Goal: Information Seeking & Learning: Check status

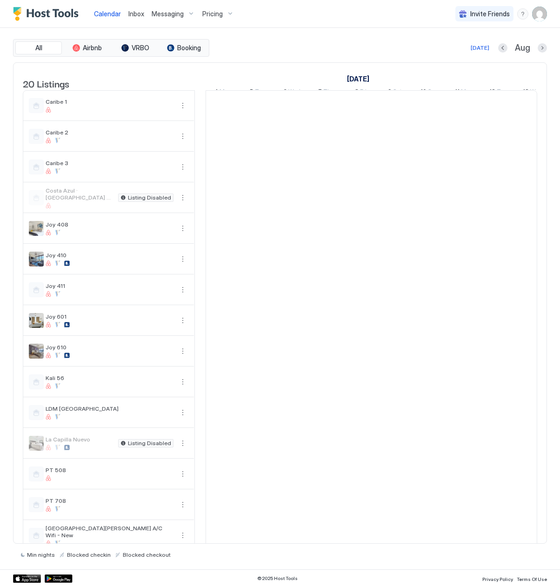
scroll to position [0, 516]
click at [209, 17] on span "Pricing" at bounding box center [212, 14] width 20 height 8
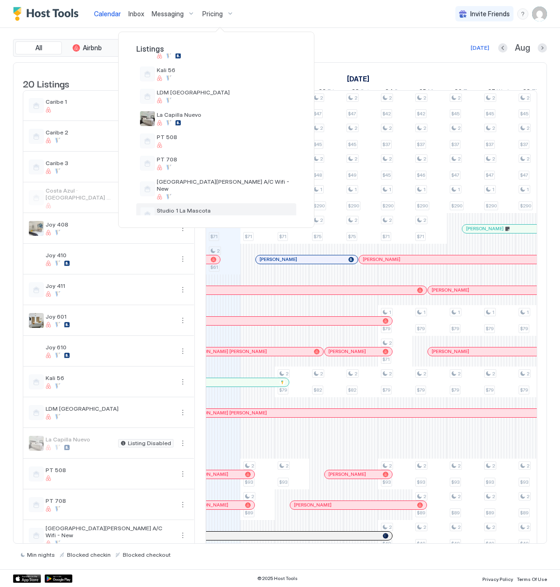
scroll to position [208, 0]
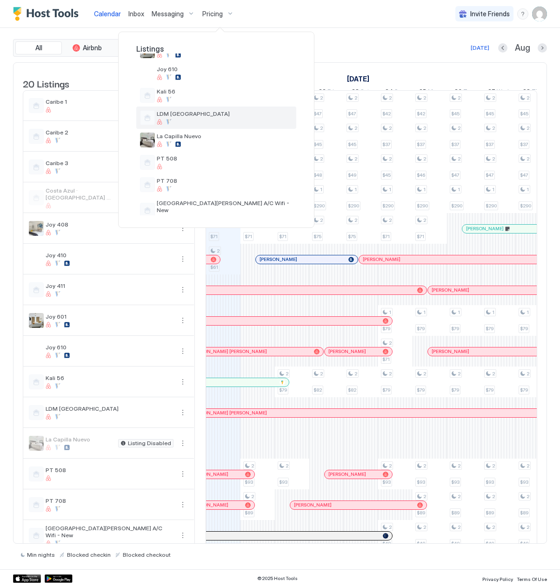
click at [199, 119] on div at bounding box center [225, 122] width 136 height 6
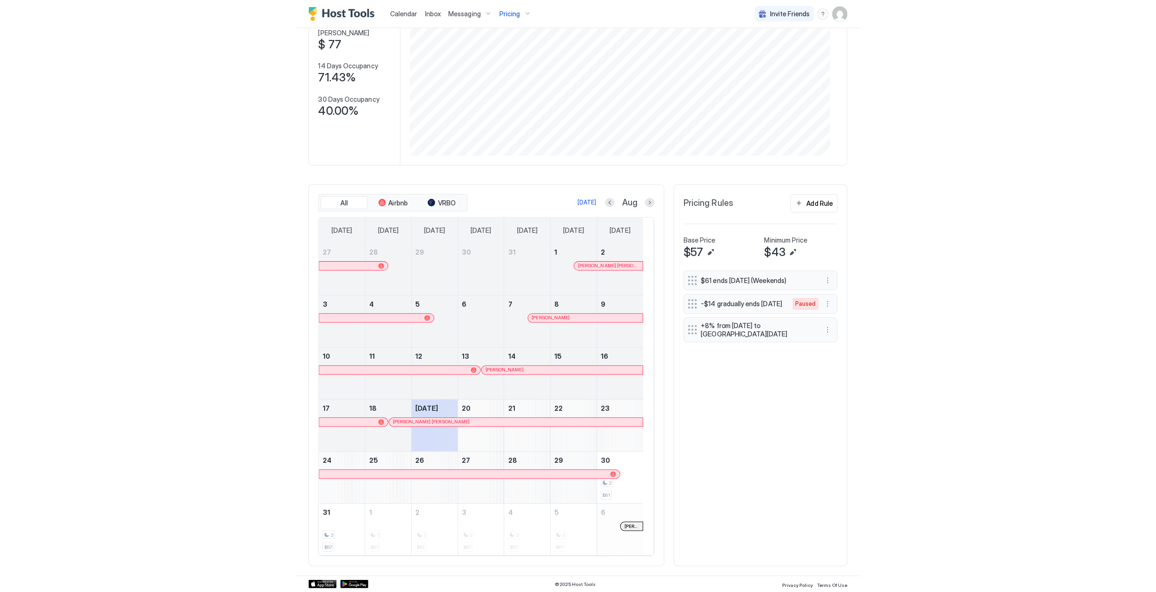
scroll to position [92, 0]
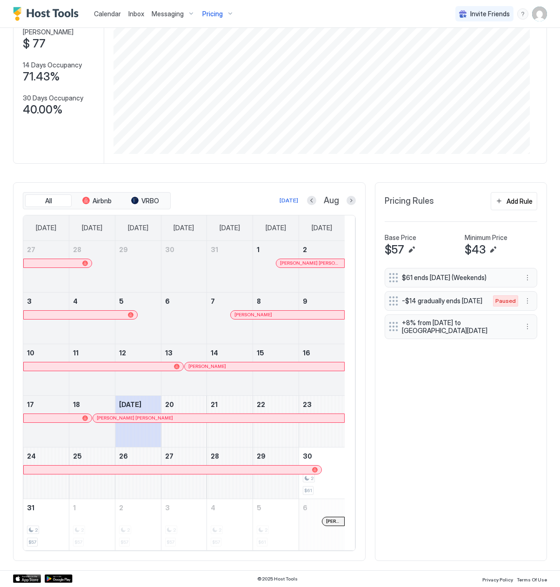
click at [67, 265] on div at bounding box center [58, 263] width 68 height 8
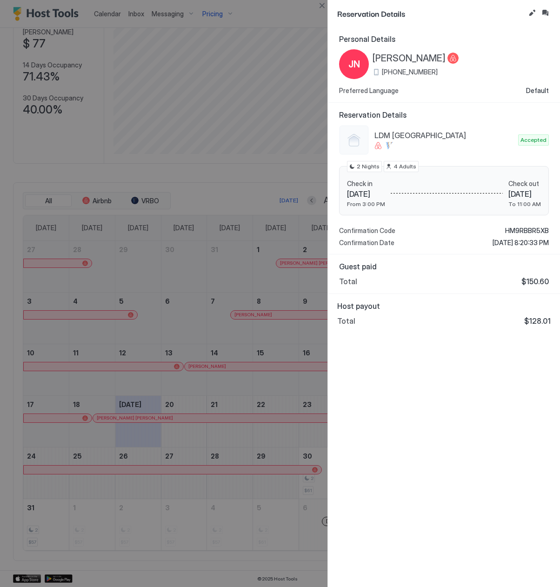
click at [442, 291] on div "Guest paid Total $150.60" at bounding box center [444, 274] width 232 height 40
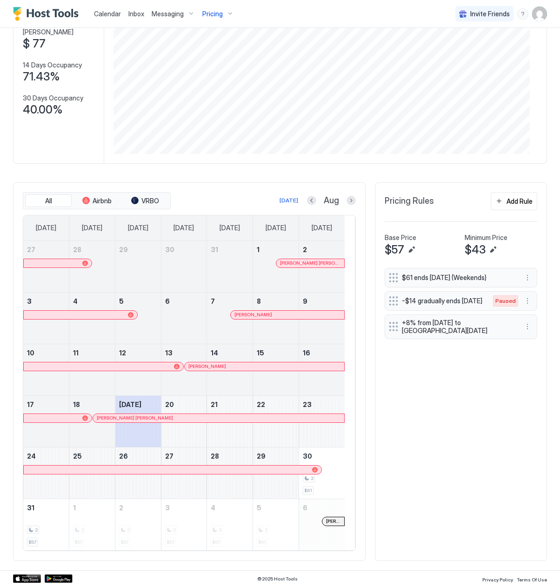
click at [311, 264] on div at bounding box center [310, 262] width 7 height 7
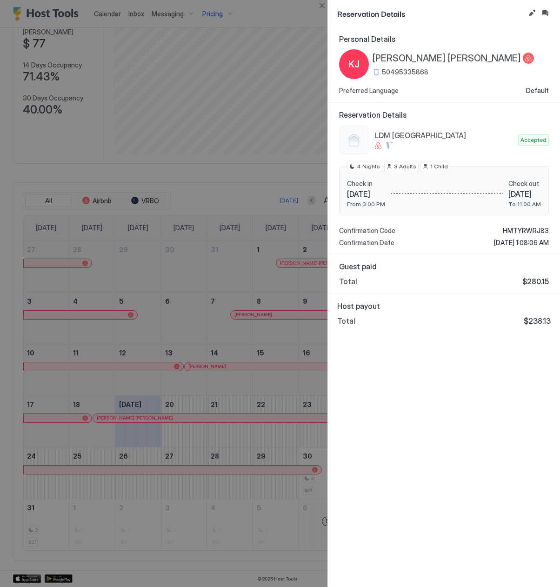
click at [421, 60] on span "[PERSON_NAME] [PERSON_NAME]" at bounding box center [446, 59] width 148 height 12
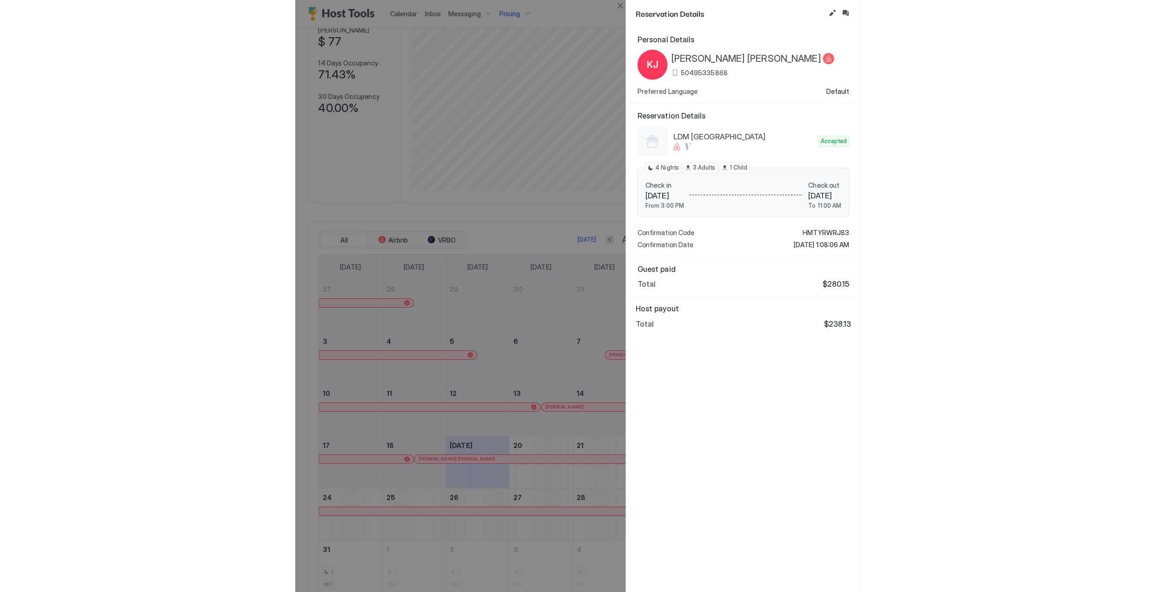
scroll to position [86, 0]
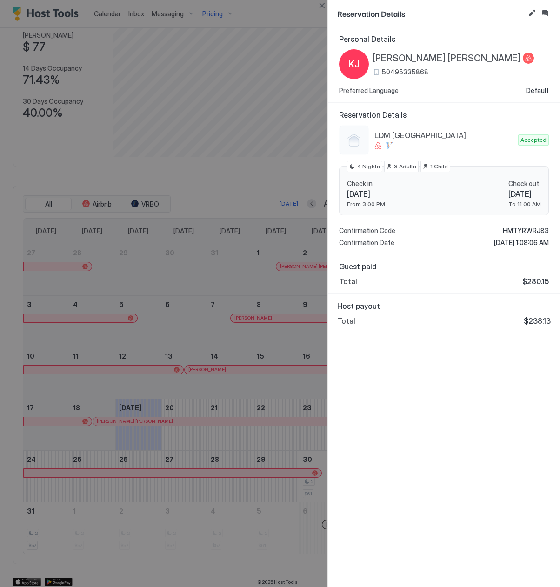
click at [248, 287] on div at bounding box center [280, 293] width 560 height 587
click at [400, 308] on span "Host payout" at bounding box center [443, 305] width 213 height 9
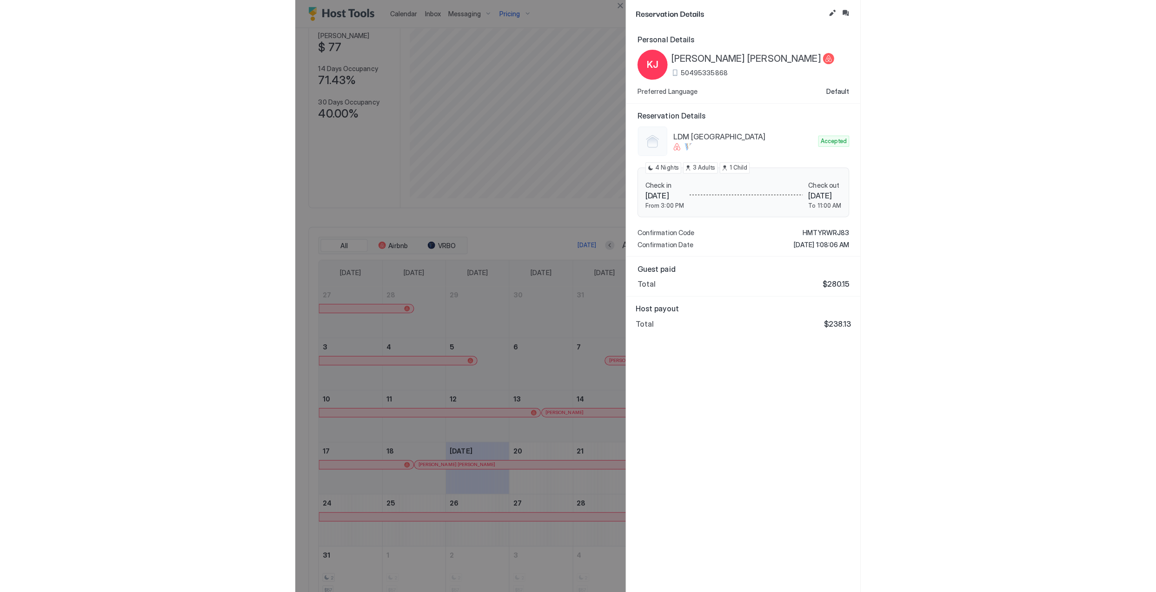
scroll to position [464790, 464513]
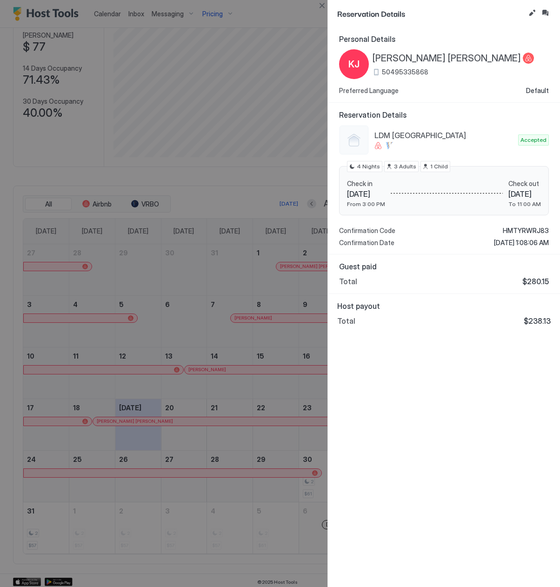
click at [54, 196] on div at bounding box center [280, 293] width 560 height 587
click at [263, 298] on div at bounding box center [280, 293] width 560 height 587
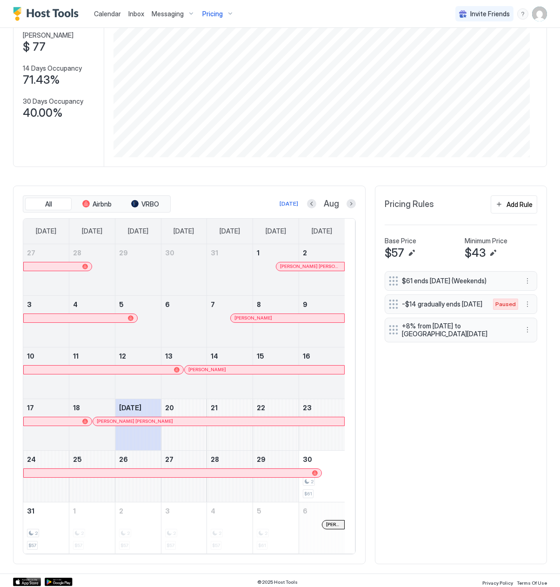
click at [236, 318] on div at bounding box center [235, 317] width 7 height 7
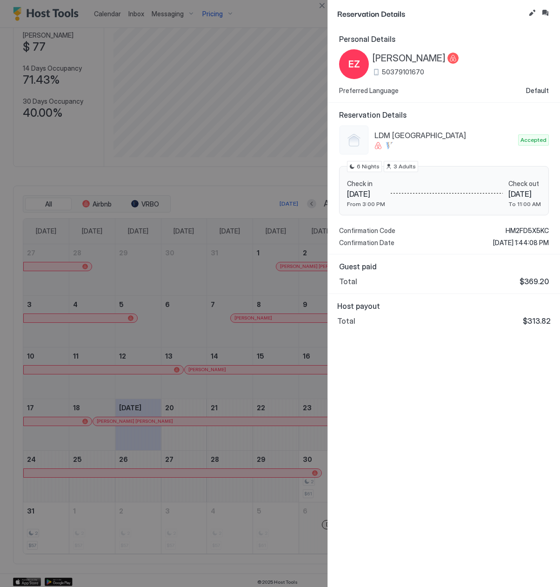
click at [403, 62] on span "[PERSON_NAME]" at bounding box center [408, 59] width 73 height 12
drag, startPoint x: 408, startPoint y: 404, endPoint x: 411, endPoint y: 400, distance: 5.7
click at [410, 404] on div "Personal Details EZ [PERSON_NAME] 50379101670 Preferred Language Default Reserv…" at bounding box center [444, 307] width 232 height 560
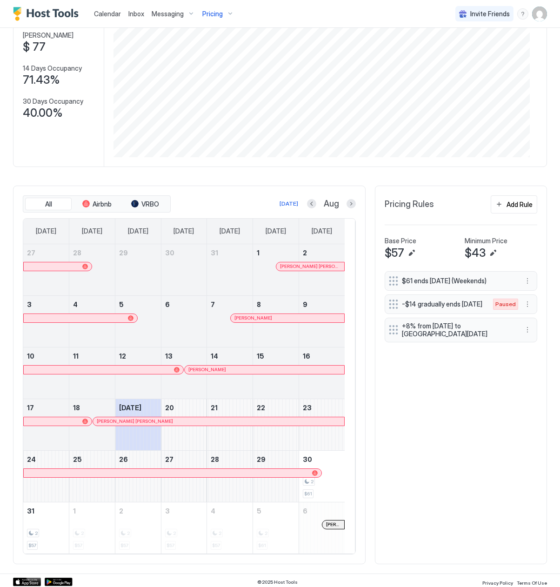
click at [220, 372] on div at bounding box center [219, 369] width 7 height 7
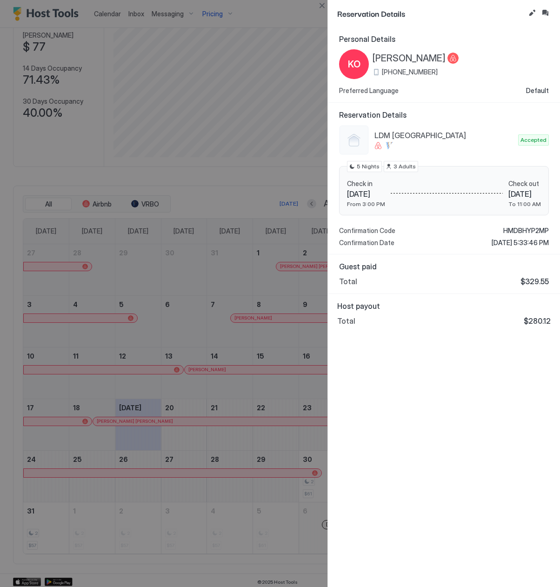
click at [415, 56] on span "[PERSON_NAME]" at bounding box center [408, 59] width 73 height 12
drag, startPoint x: 527, startPoint y: 393, endPoint x: 516, endPoint y: 393, distance: 10.7
click at [463, 393] on div "Personal Details KO [PERSON_NAME] [PHONE_NUMBER] Preferred Language Default Res…" at bounding box center [444, 307] width 232 height 560
click at [232, 366] on div at bounding box center [280, 293] width 560 height 587
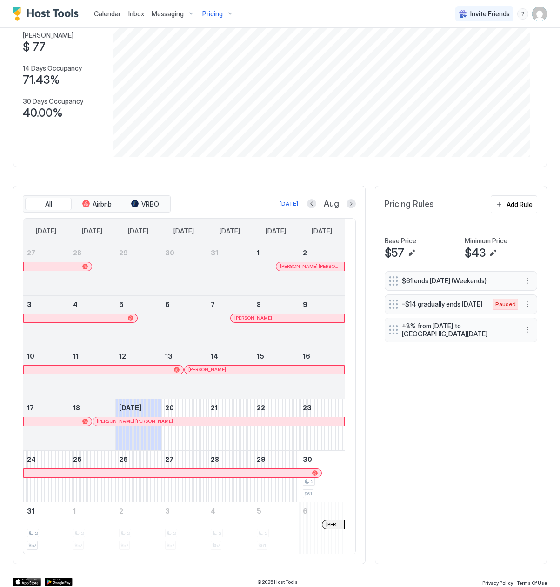
click at [131, 422] on div at bounding box center [129, 421] width 7 height 7
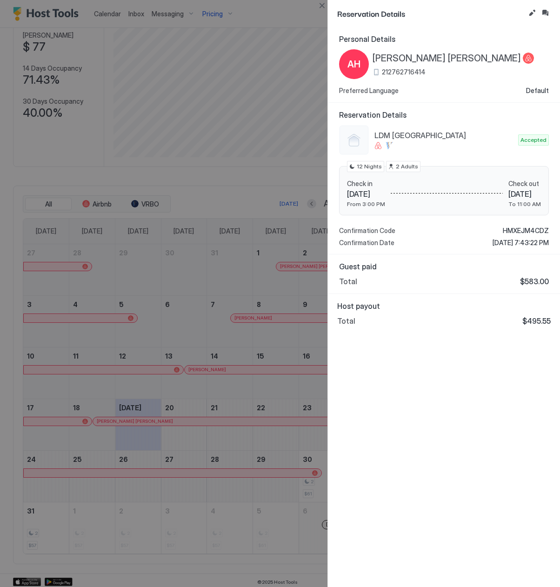
click at [418, 54] on span "[PERSON_NAME] [PERSON_NAME]" at bounding box center [446, 59] width 148 height 12
click at [152, 342] on div at bounding box center [280, 293] width 560 height 587
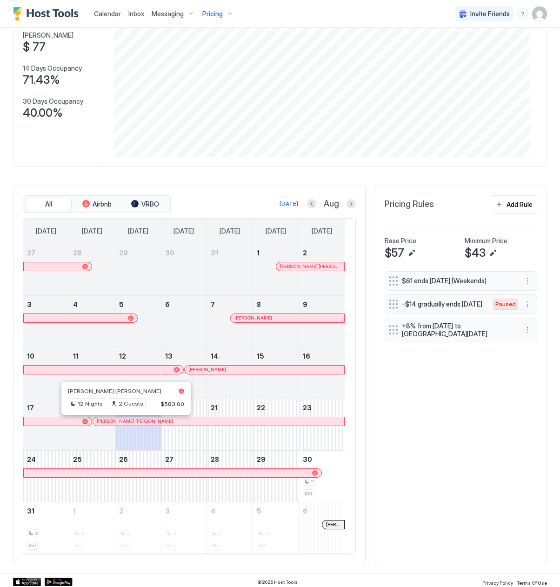
click at [123, 425] on div at bounding box center [122, 421] width 7 height 7
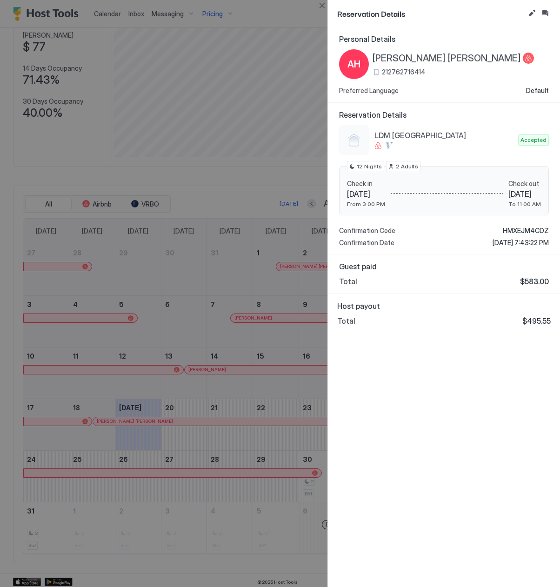
click at [385, 371] on div "Personal Details AH [PERSON_NAME] [PERSON_NAME] 212762716414 Preferred Language…" at bounding box center [444, 307] width 232 height 560
click at [200, 545] on div at bounding box center [280, 293] width 560 height 587
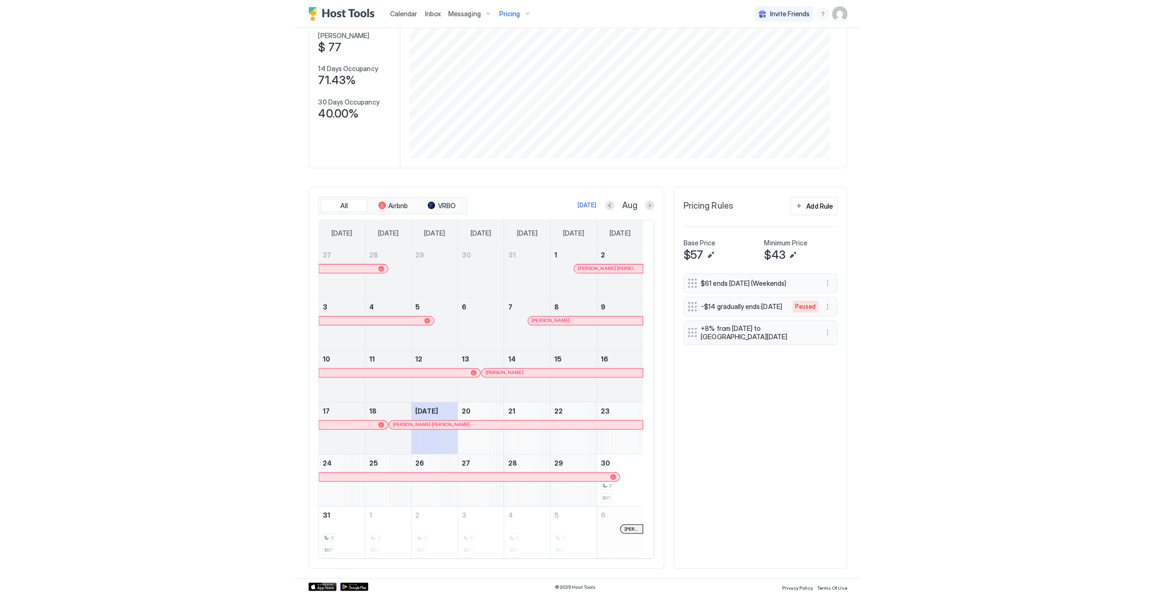
scroll to position [179, 535]
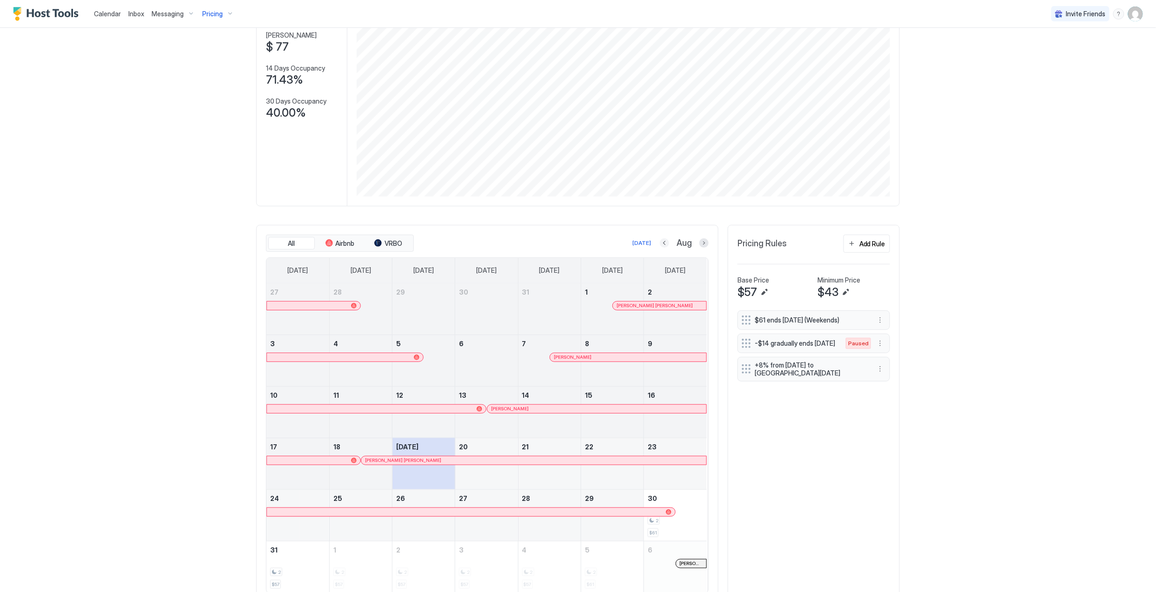
click at [463, 243] on button "Previous month" at bounding box center [664, 243] width 9 height 9
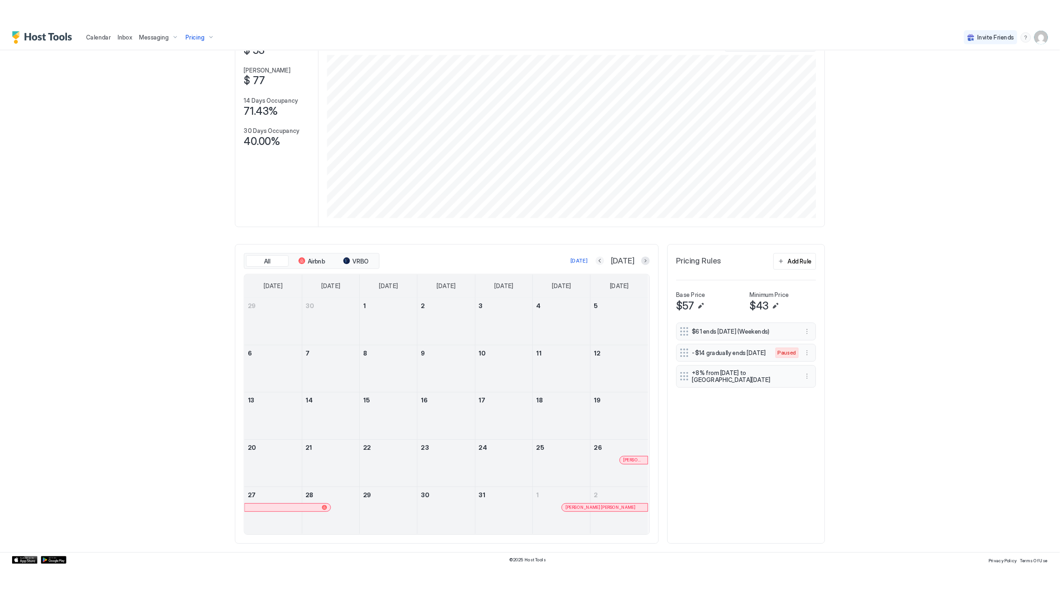
scroll to position [74, 0]
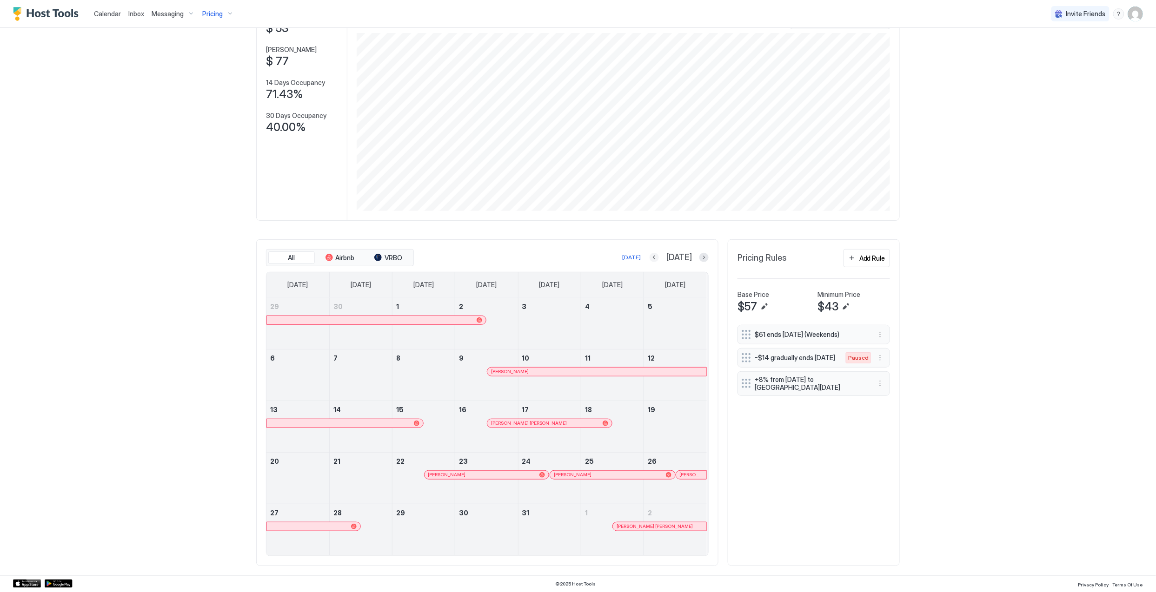
click at [463, 256] on button "Previous month" at bounding box center [654, 257] width 9 height 9
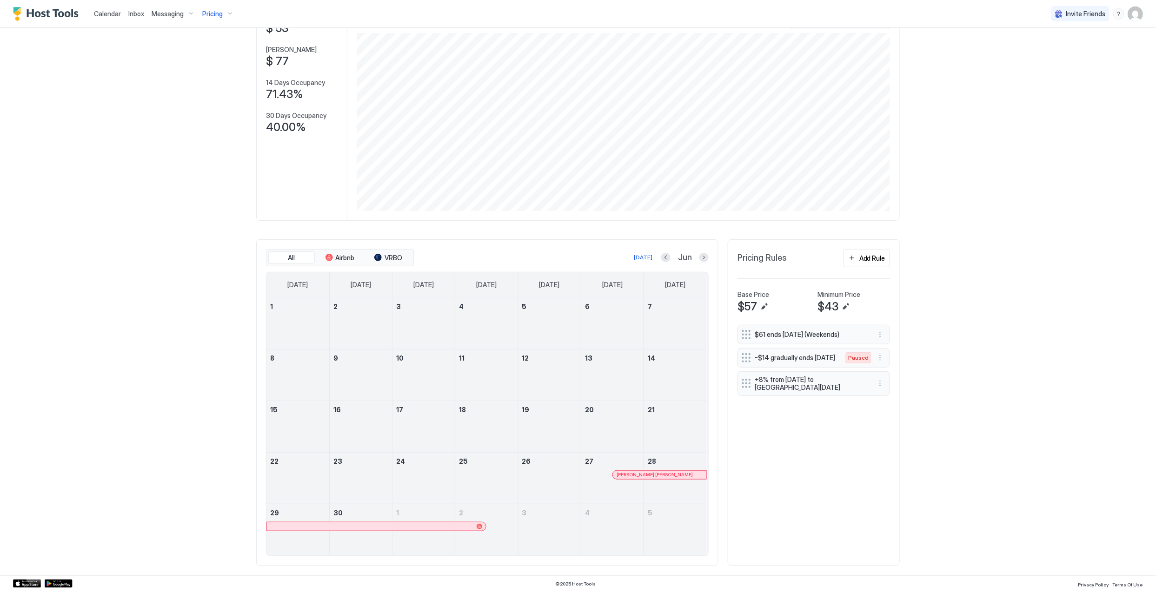
click at [463, 259] on div "Jun" at bounding box center [684, 257] width 47 height 11
click at [463, 259] on button "Next month" at bounding box center [703, 257] width 9 height 9
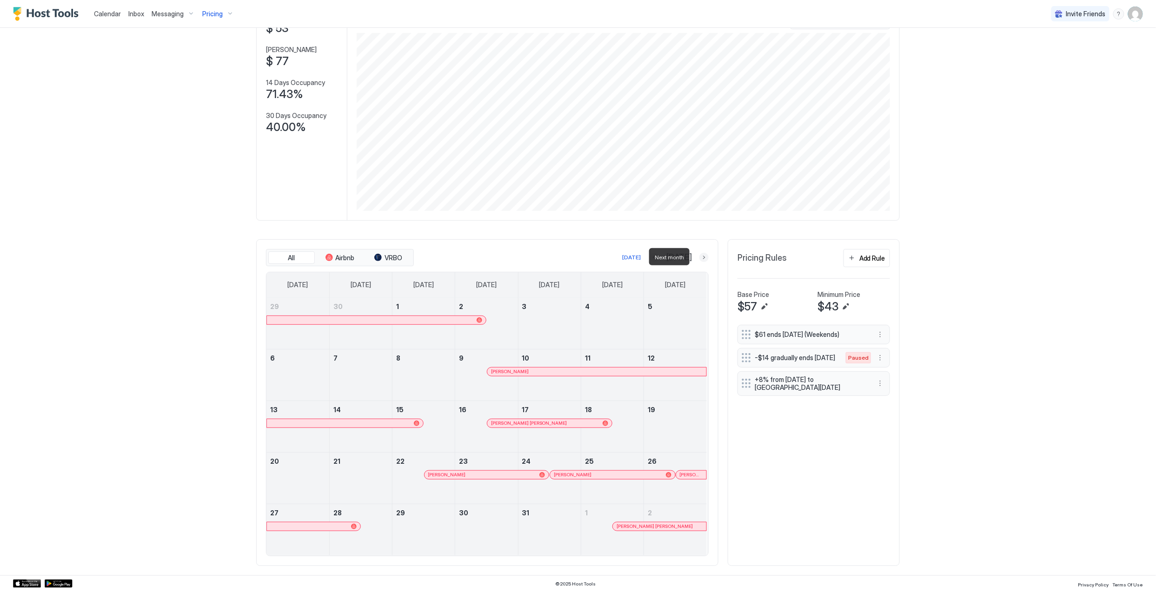
click at [463, 259] on button "Next month" at bounding box center [703, 257] width 9 height 9
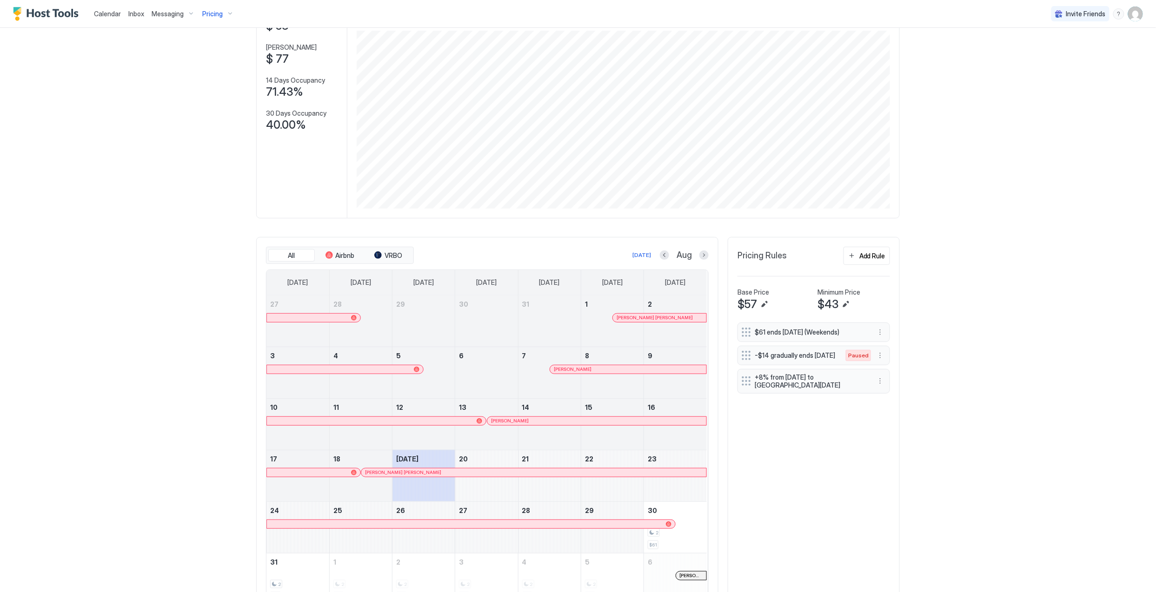
click at [463, 320] on div at bounding box center [636, 317] width 7 height 7
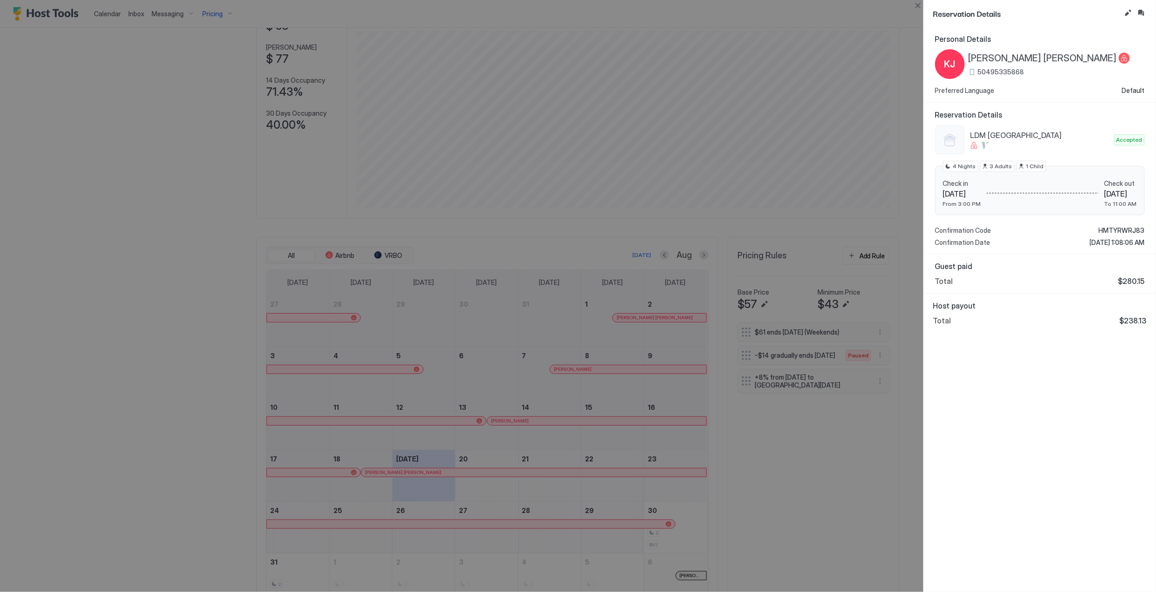
click at [463, 64] on div "[PERSON_NAME] [PERSON_NAME] 50495335868" at bounding box center [1048, 65] width 161 height 24
drag, startPoint x: 988, startPoint y: 64, endPoint x: 991, endPoint y: 58, distance: 6.9
click at [463, 58] on span "[PERSON_NAME] [PERSON_NAME]" at bounding box center [1042, 59] width 148 height 12
click at [463, 228] on span "HMTYRWRJ83" at bounding box center [1122, 230] width 46 height 8
click at [386, 329] on div at bounding box center [578, 296] width 1156 height 592
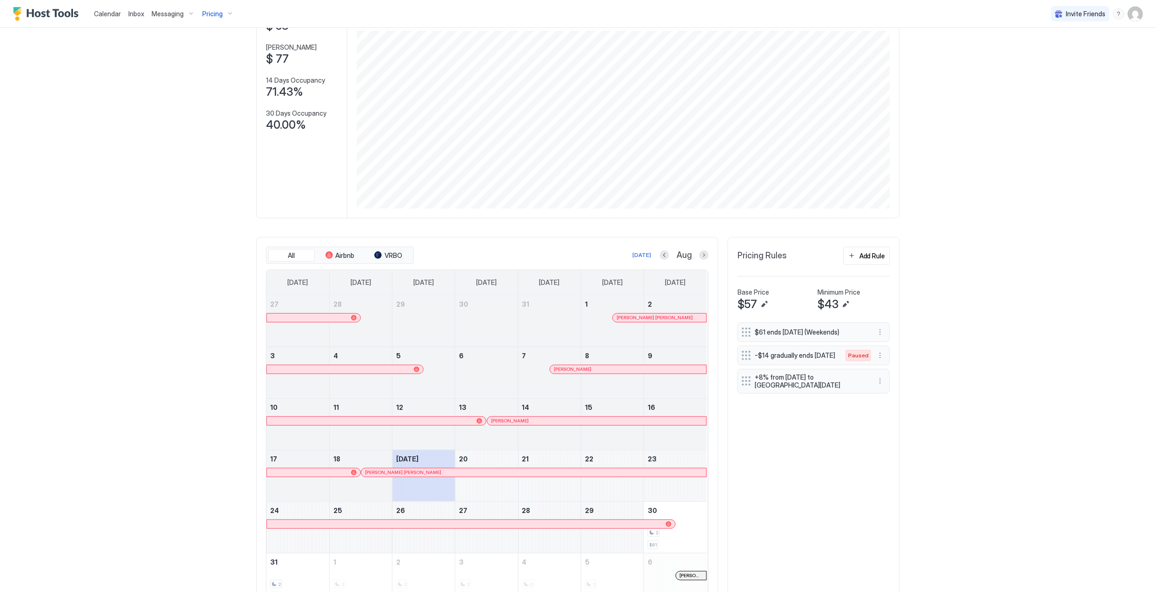
click at [351, 320] on div at bounding box center [354, 318] width 6 height 6
click at [463, 257] on button "Previous month" at bounding box center [664, 255] width 9 height 9
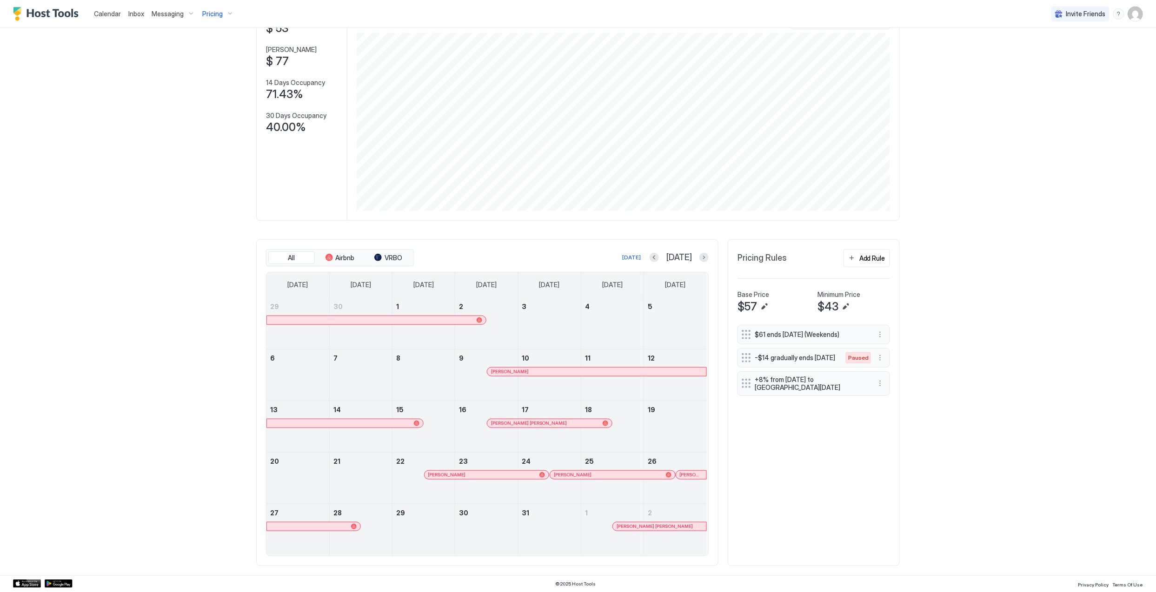
click at [463, 477] on div at bounding box center [493, 474] width 7 height 7
click at [463, 257] on button "Next month" at bounding box center [703, 257] width 9 height 9
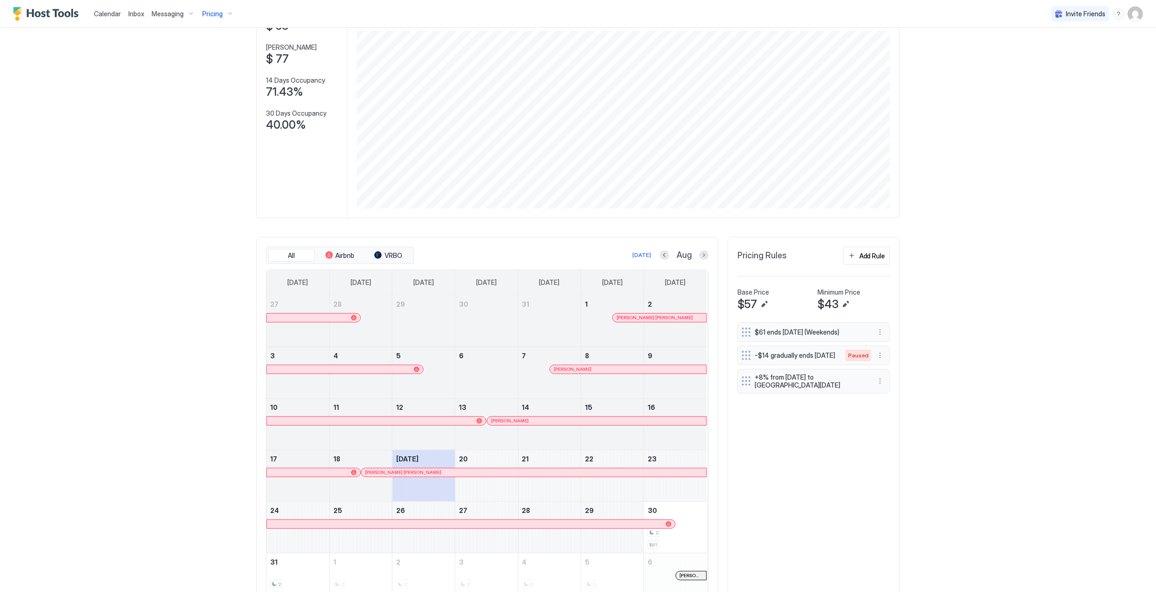
click at [463, 318] on div at bounding box center [655, 317] width 7 height 7
click at [463, 369] on div at bounding box center [586, 369] width 7 height 7
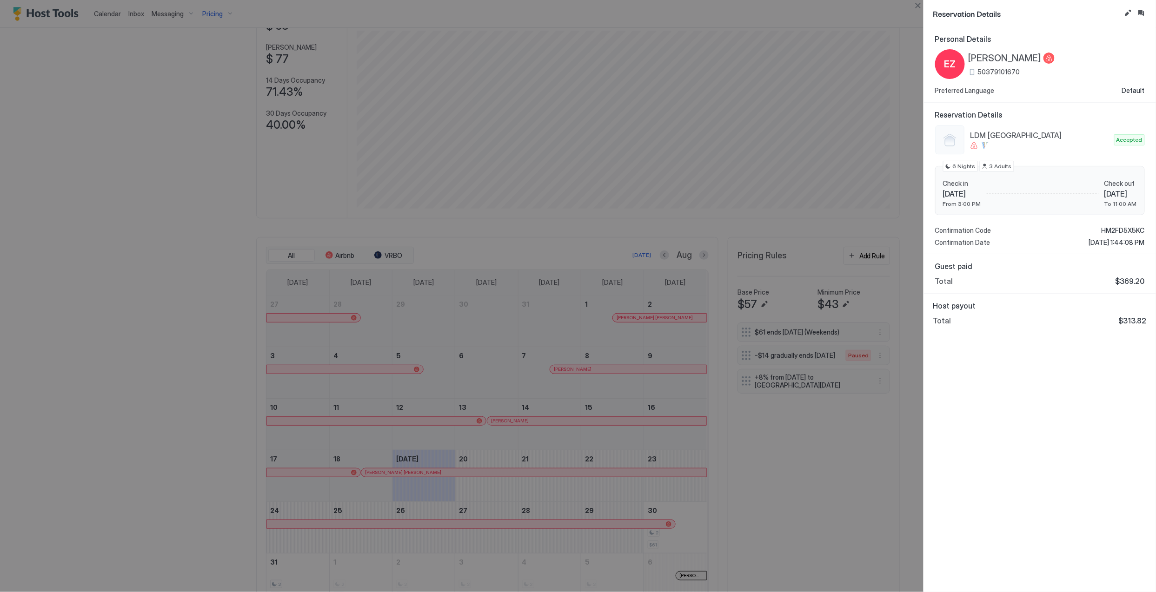
click at [463, 55] on span "[PERSON_NAME]" at bounding box center [1004, 59] width 73 height 12
click at [463, 231] on span "HM2FD5X5KC" at bounding box center [1122, 230] width 43 height 8
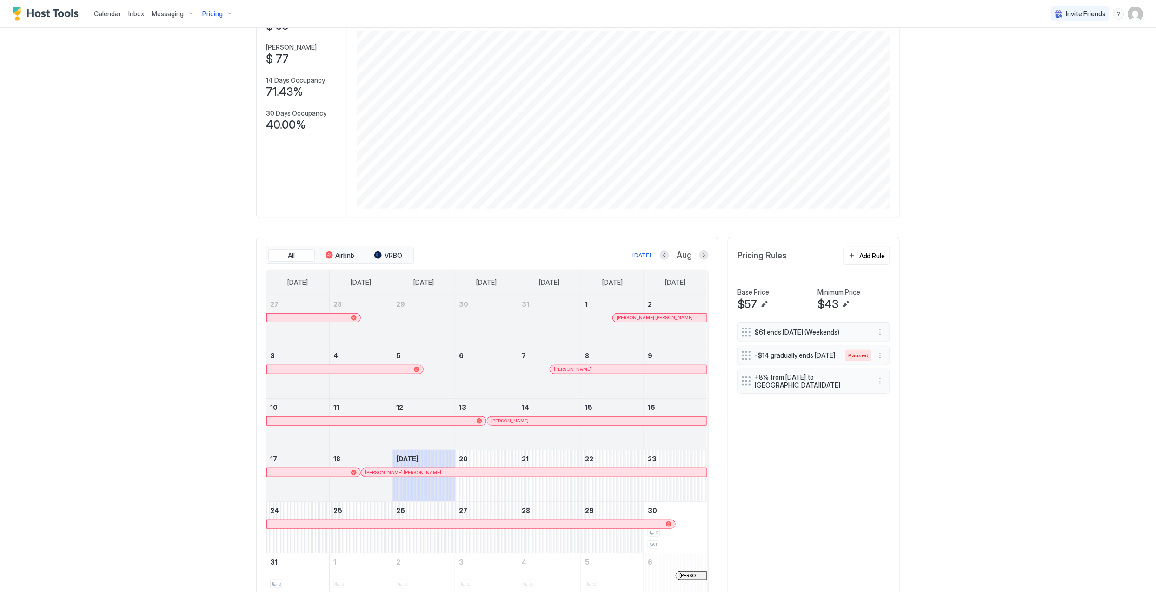
click at [463, 424] on div at bounding box center [551, 421] width 7 height 7
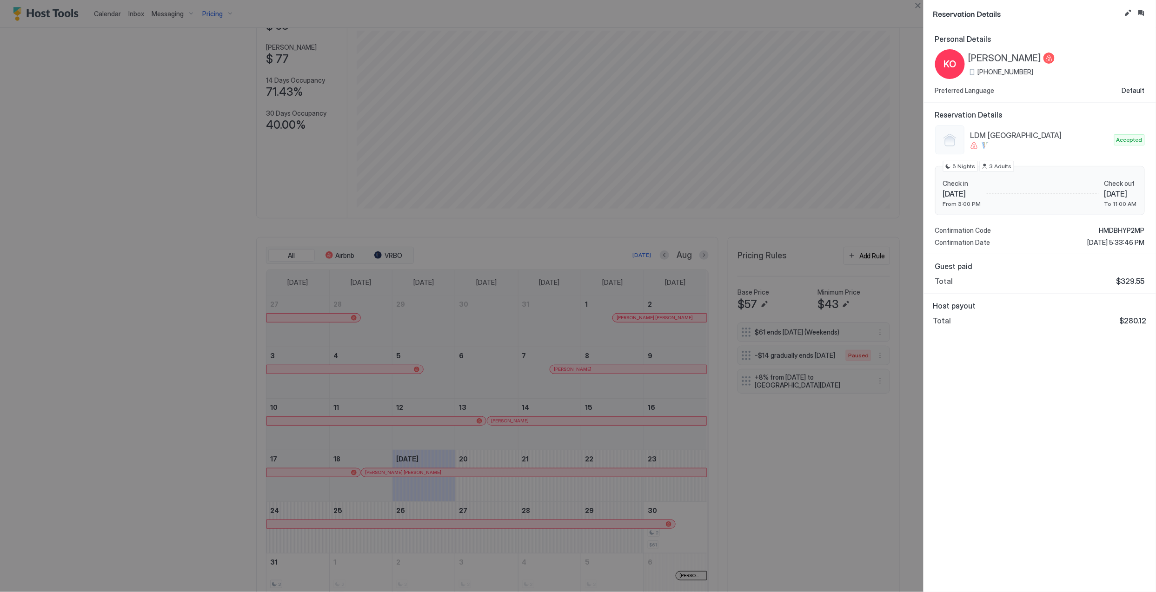
click at [463, 56] on span "[PERSON_NAME]" at bounding box center [1004, 59] width 73 height 12
click at [463, 223] on div "LDM Viena Accepted Check in [DATE] From 3:00 PM Check out [DATE] To 11:00 AM 5 …" at bounding box center [1040, 186] width 210 height 122
click at [463, 229] on span "HMDBHYP2MP" at bounding box center [1122, 230] width 46 height 8
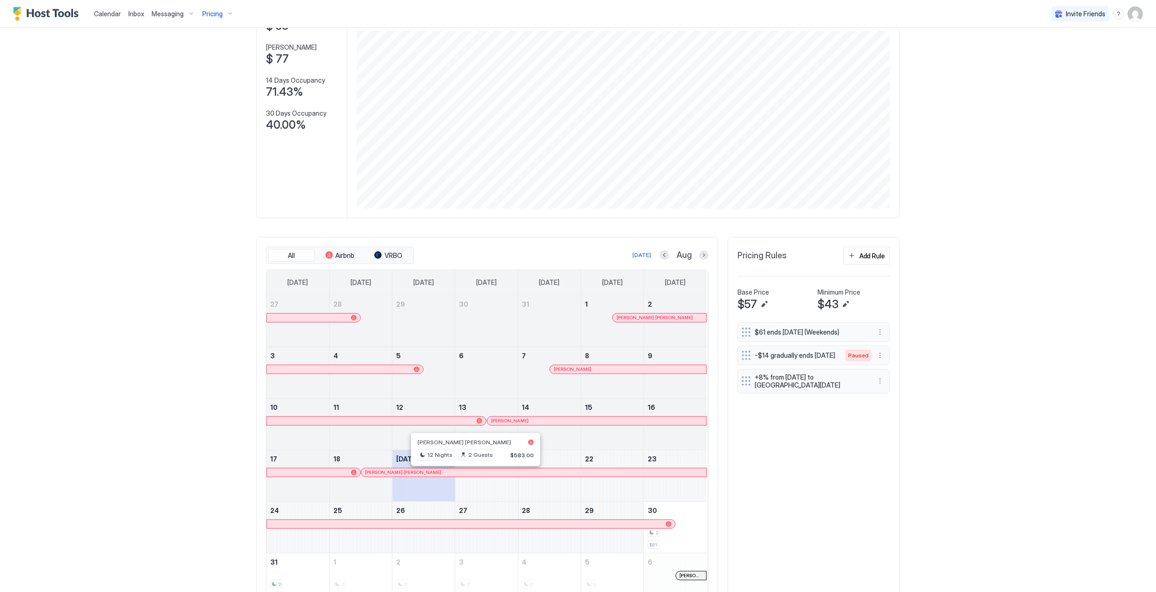
click at [463, 472] on div at bounding box center [476, 472] width 7 height 7
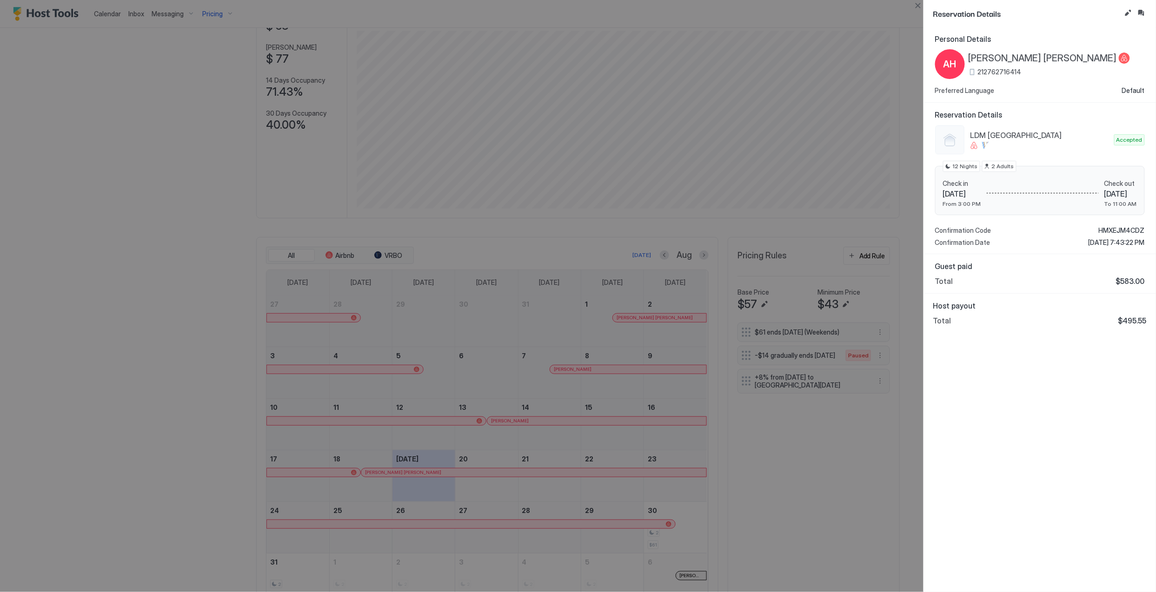
click at [463, 60] on span "[PERSON_NAME] [PERSON_NAME]" at bounding box center [1042, 59] width 148 height 12
click at [463, 231] on span "HMXEJM4CDZ" at bounding box center [1122, 230] width 46 height 8
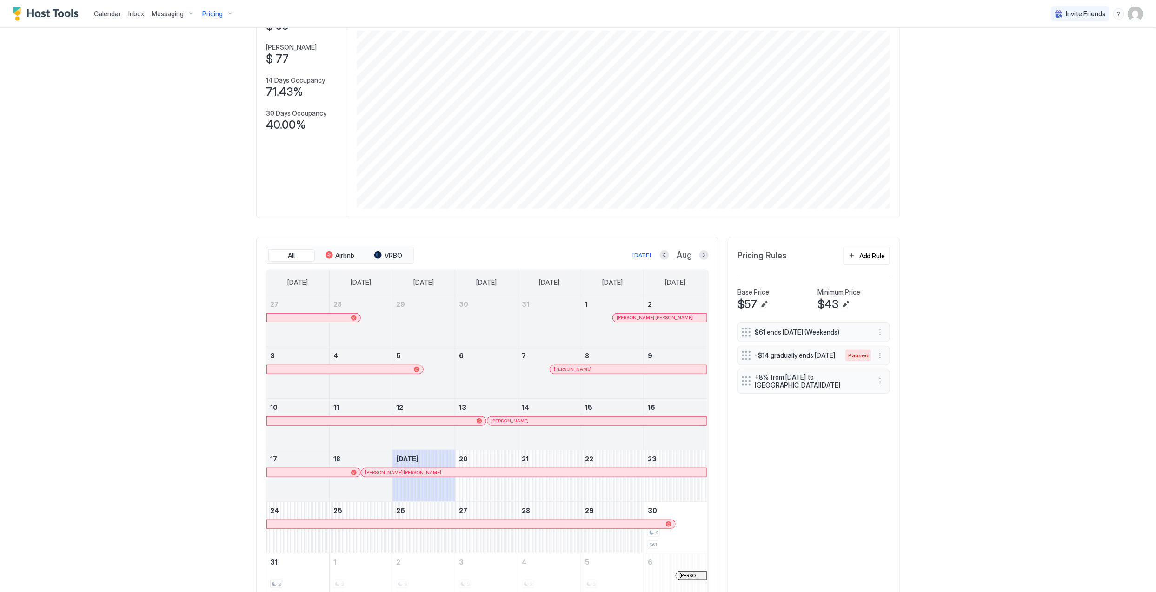
click at [463, 312] on link "1" at bounding box center [612, 304] width 62 height 17
click at [463, 315] on div "1 [PERSON_NAME] [PERSON_NAME]" at bounding box center [612, 321] width 62 height 51
click at [463, 317] on div "[PERSON_NAME] [PERSON_NAME]" at bounding box center [659, 318] width 93 height 8
click at [463, 371] on div at bounding box center [640, 369] width 7 height 7
click at [463, 421] on div at bounding box center [625, 421] width 7 height 7
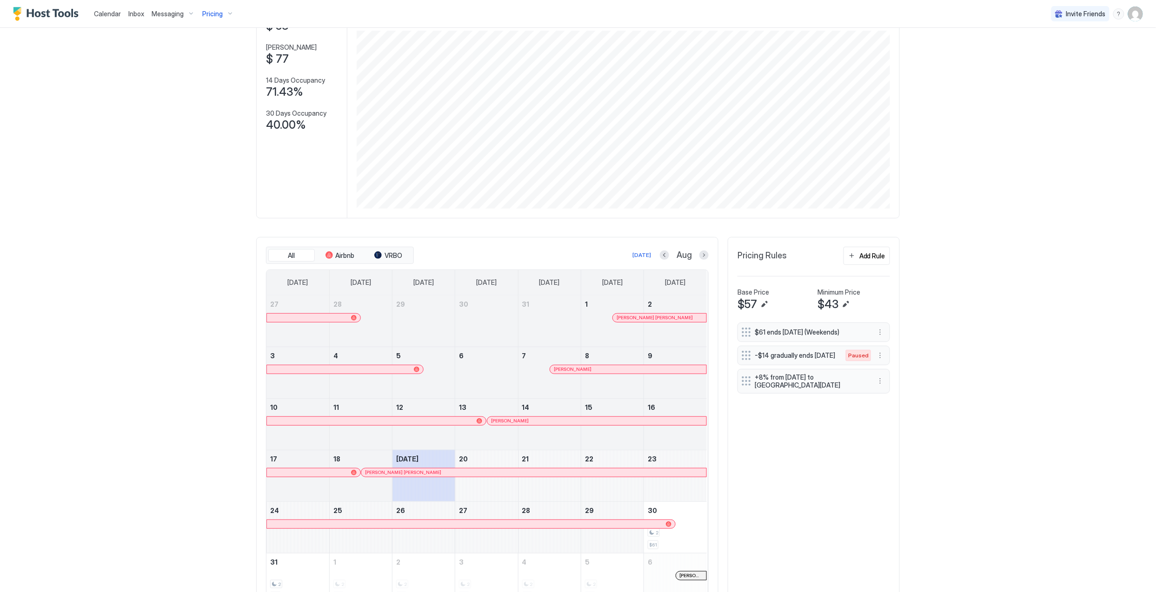
click at [463, 471] on div "[PERSON_NAME] [PERSON_NAME]" at bounding box center [534, 473] width 338 height 6
